Goal: Check status: Check status

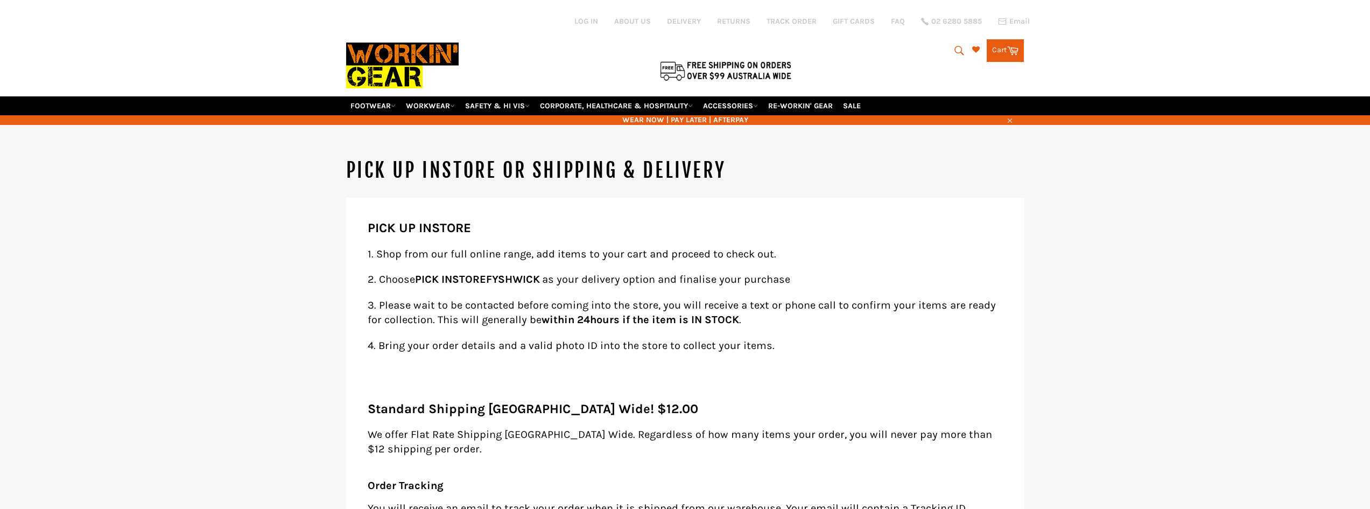
click at [578, 26] on div "Log in" at bounding box center [594, 21] width 40 height 10
drag, startPoint x: 603, startPoint y: 21, endPoint x: 595, endPoint y: 23, distance: 8.2
click at [602, 22] on div "Log in" at bounding box center [594, 21] width 40 height 10
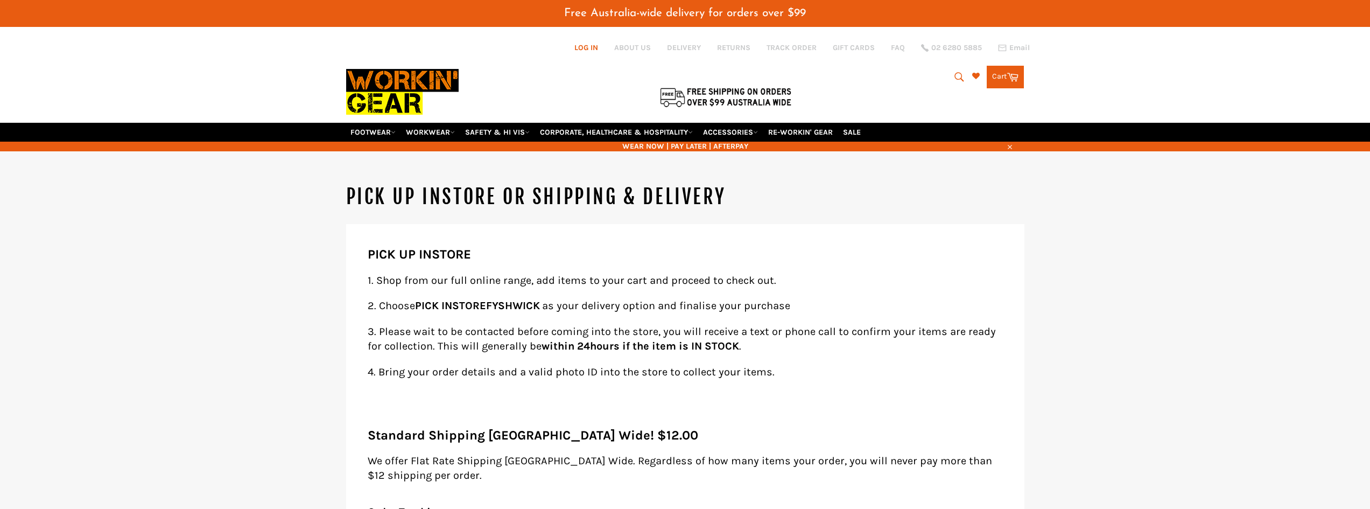
click at [581, 23] on div "Free Australia-wide delivery for orders over $99" at bounding box center [685, 13] width 1370 height 27
click at [582, 41] on div at bounding box center [572, 74] width 452 height 96
click at [586, 46] on link "Log in" at bounding box center [586, 47] width 24 height 9
click at [590, 48] on link "Log in" at bounding box center [586, 47] width 24 height 9
click at [630, 45] on link "ABOUT US" at bounding box center [632, 48] width 37 height 10
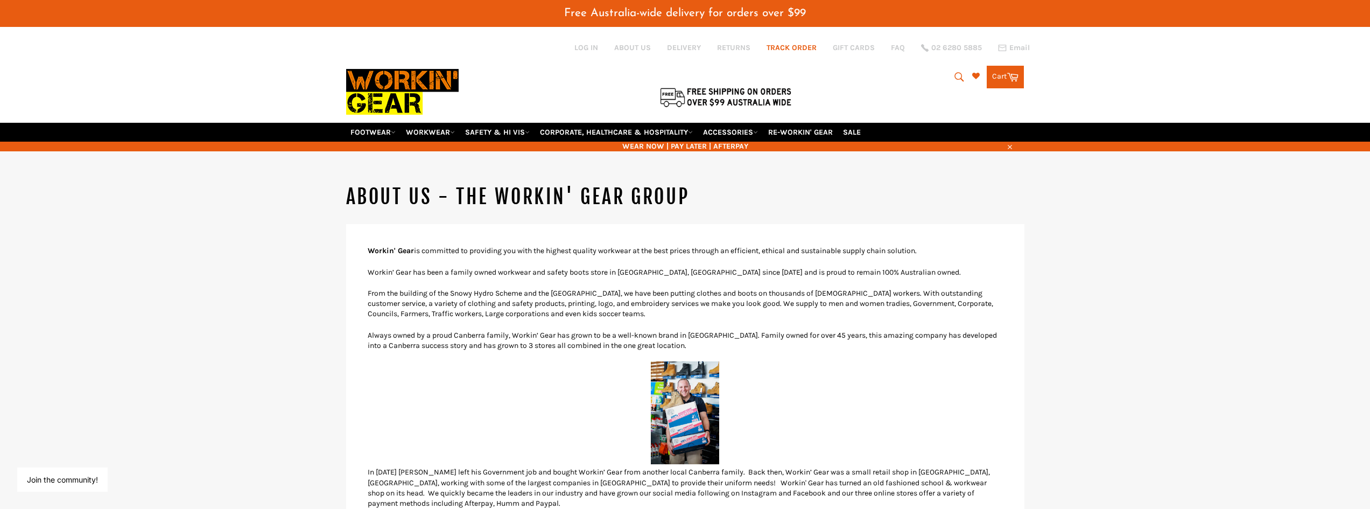
click at [792, 51] on link "TRACK ORDER" at bounding box center [791, 48] width 50 height 10
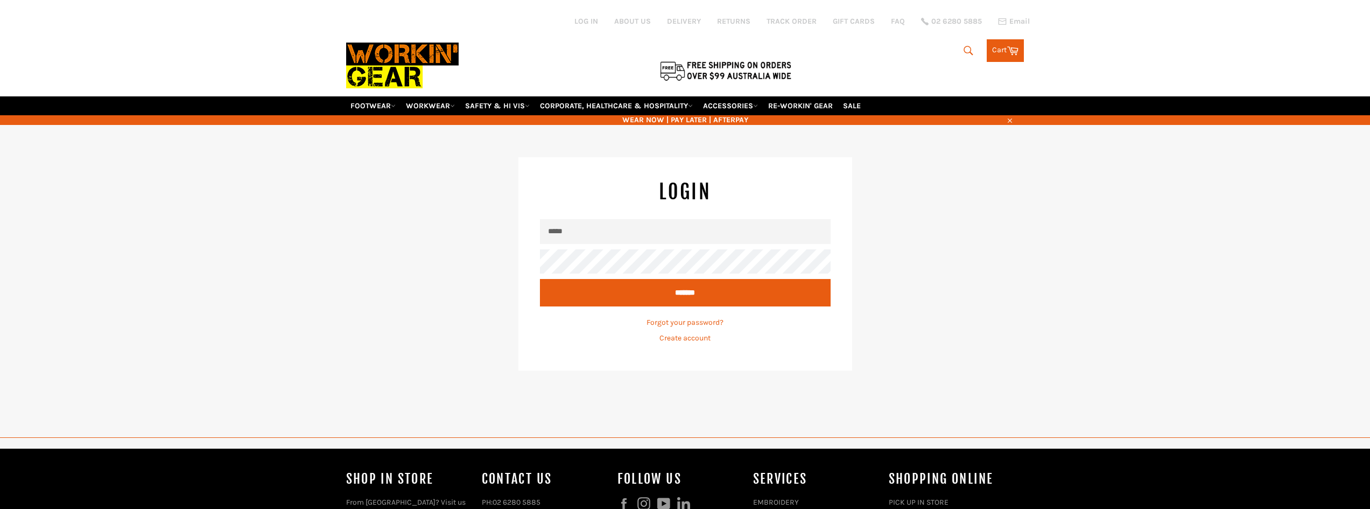
click at [705, 230] on input "Email" at bounding box center [685, 231] width 291 height 24
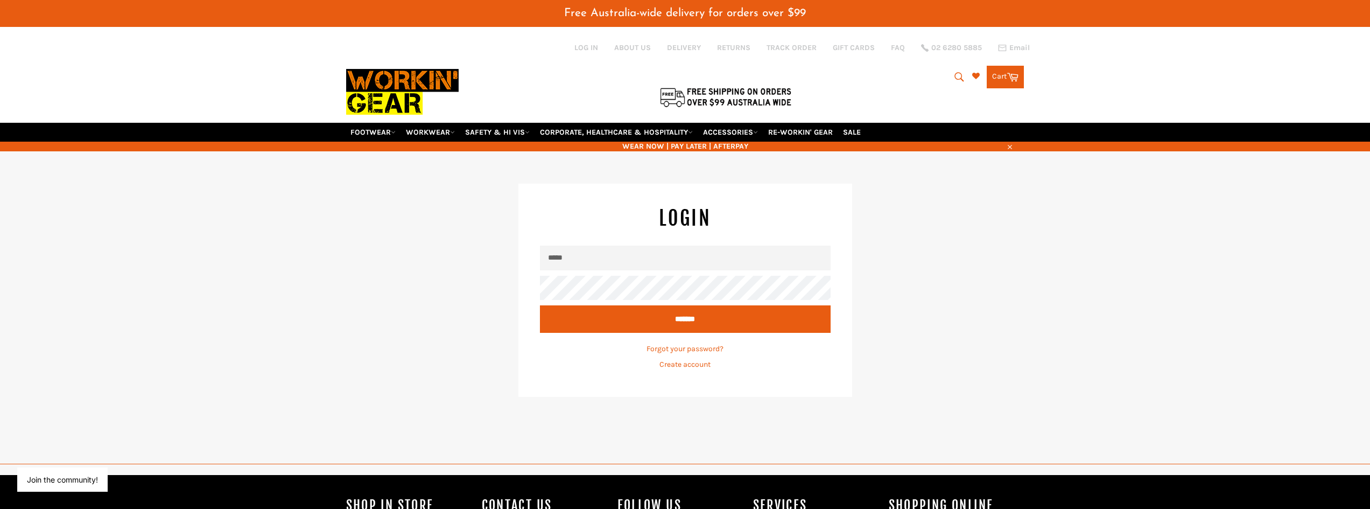
click at [778, 263] on input "Email" at bounding box center [685, 257] width 291 height 24
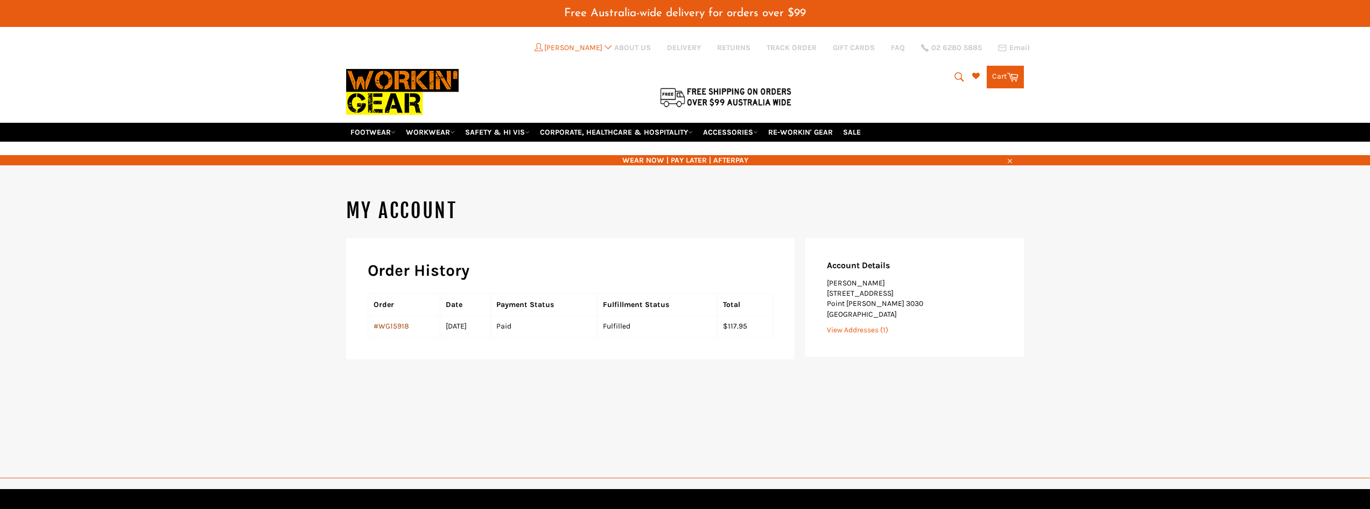
click at [391, 325] on link "#WG15918" at bounding box center [392, 325] width 36 height 9
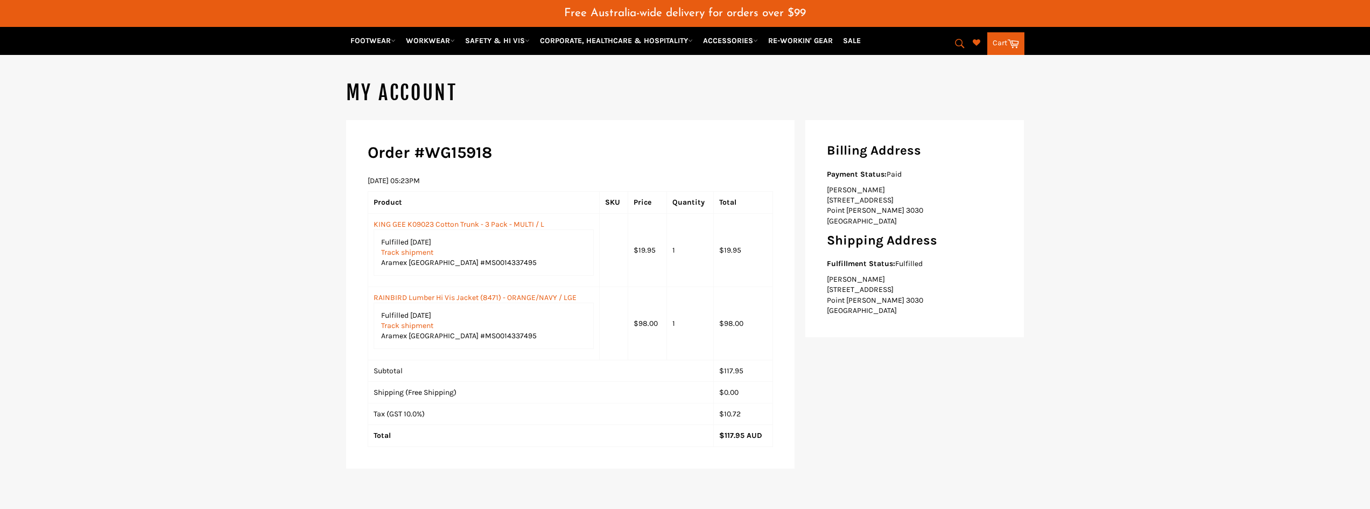
scroll to position [108, 0]
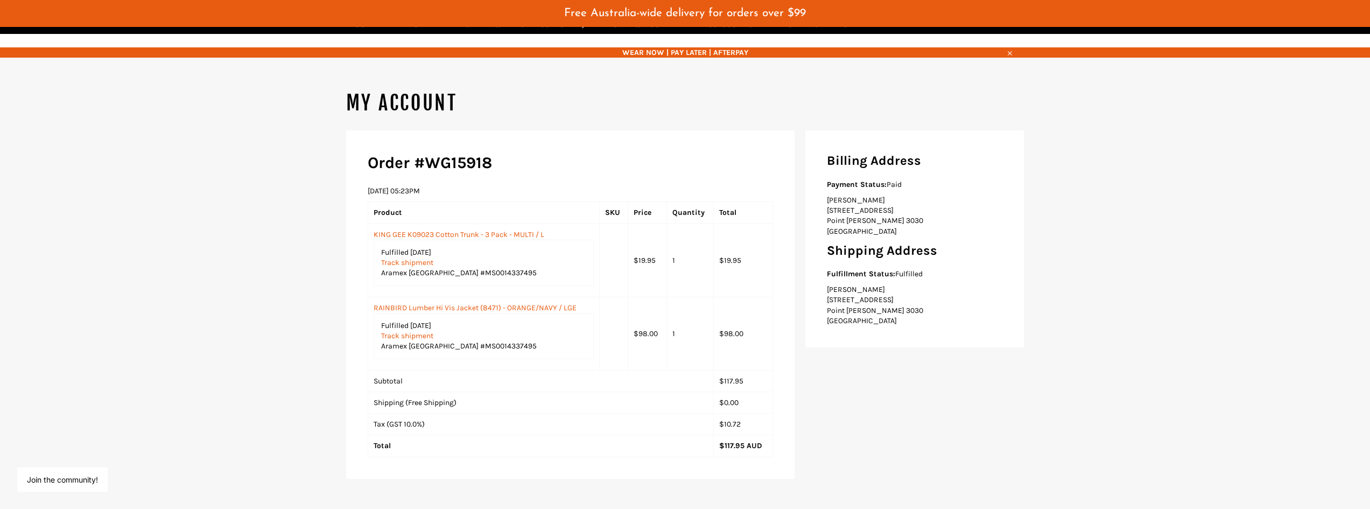
click at [1090, 380] on main "My Account Order #WG15918 [DATE] 05:23PM Product SKU Price Quantity Total KING …" at bounding box center [685, 336] width 1370 height 492
